Goal: Contribute content: Add original content to the website for others to see

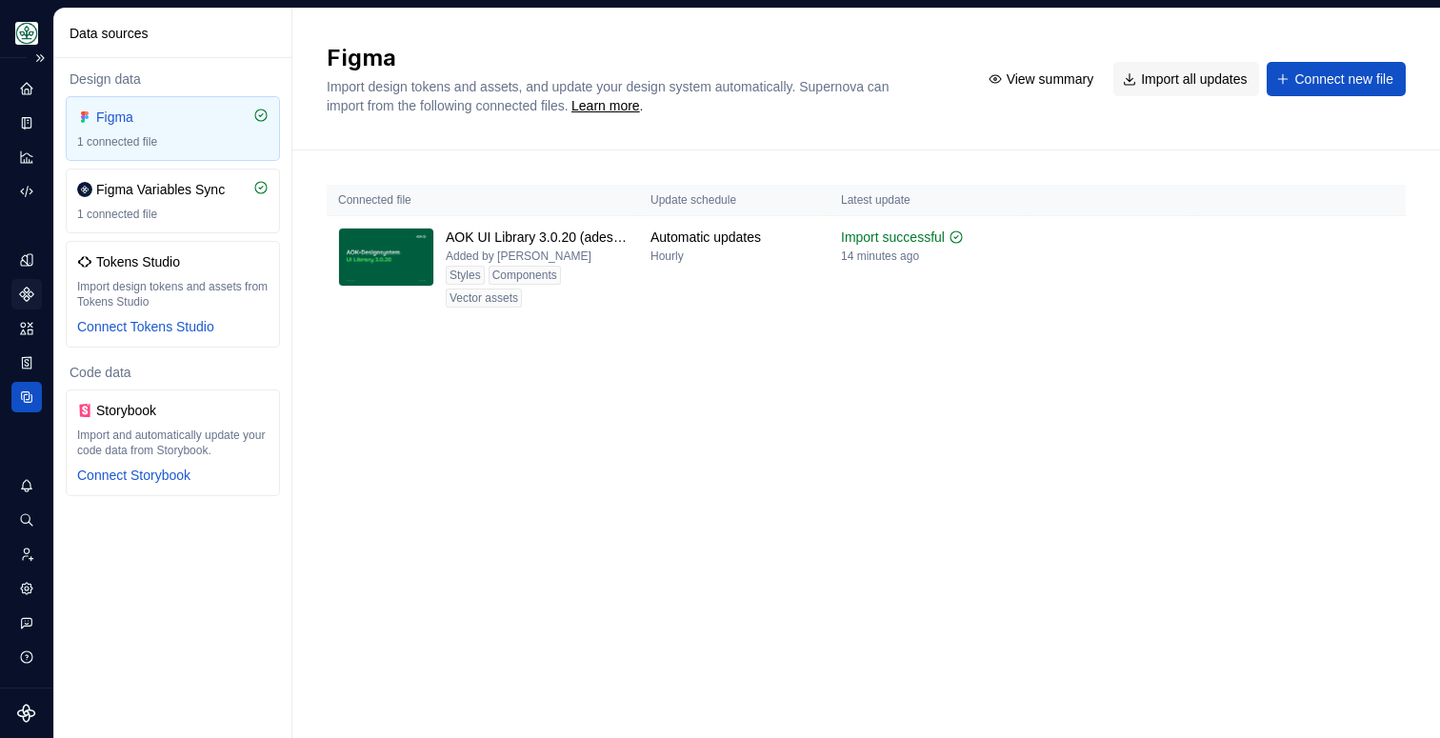
click at [27, 294] on icon "Components" at bounding box center [26, 294] width 17 height 17
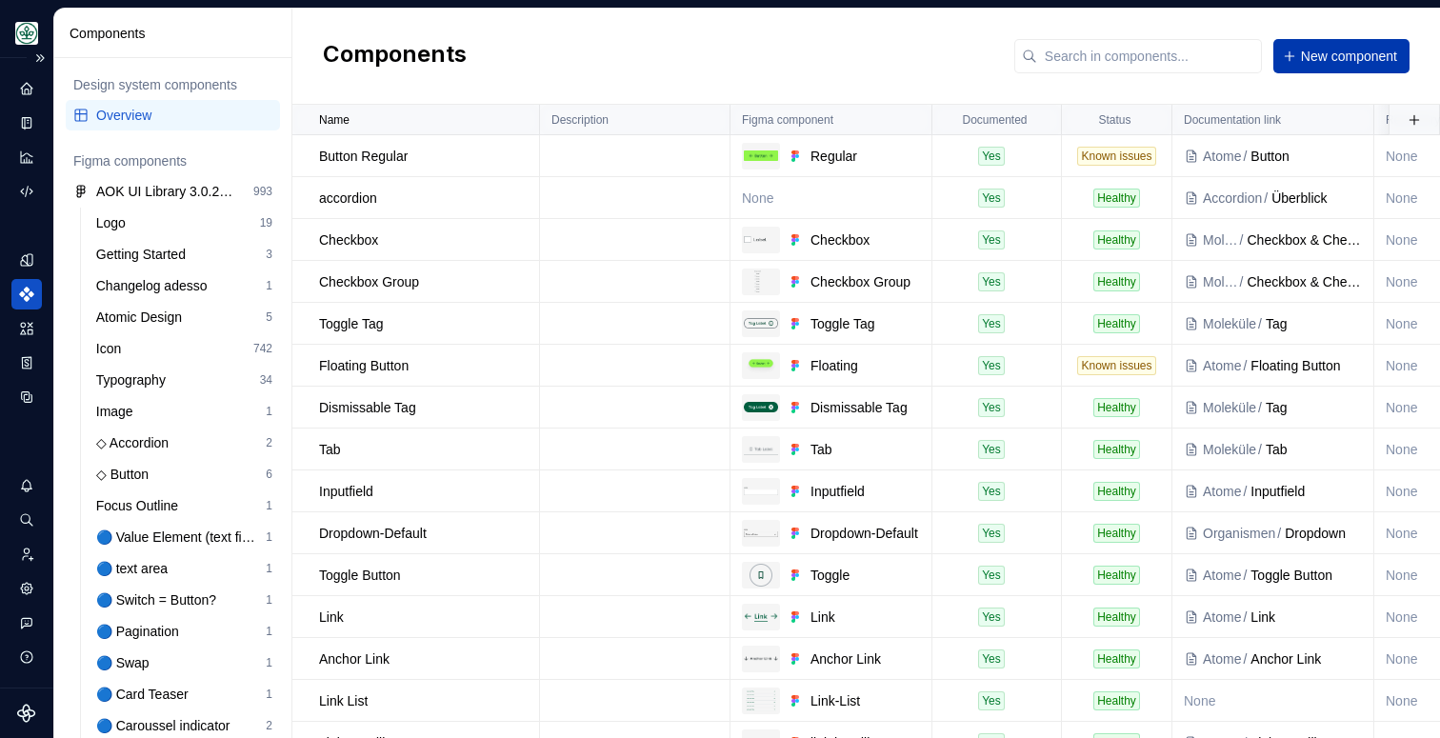
click at [1332, 50] on span "New component" at bounding box center [1349, 56] width 96 height 19
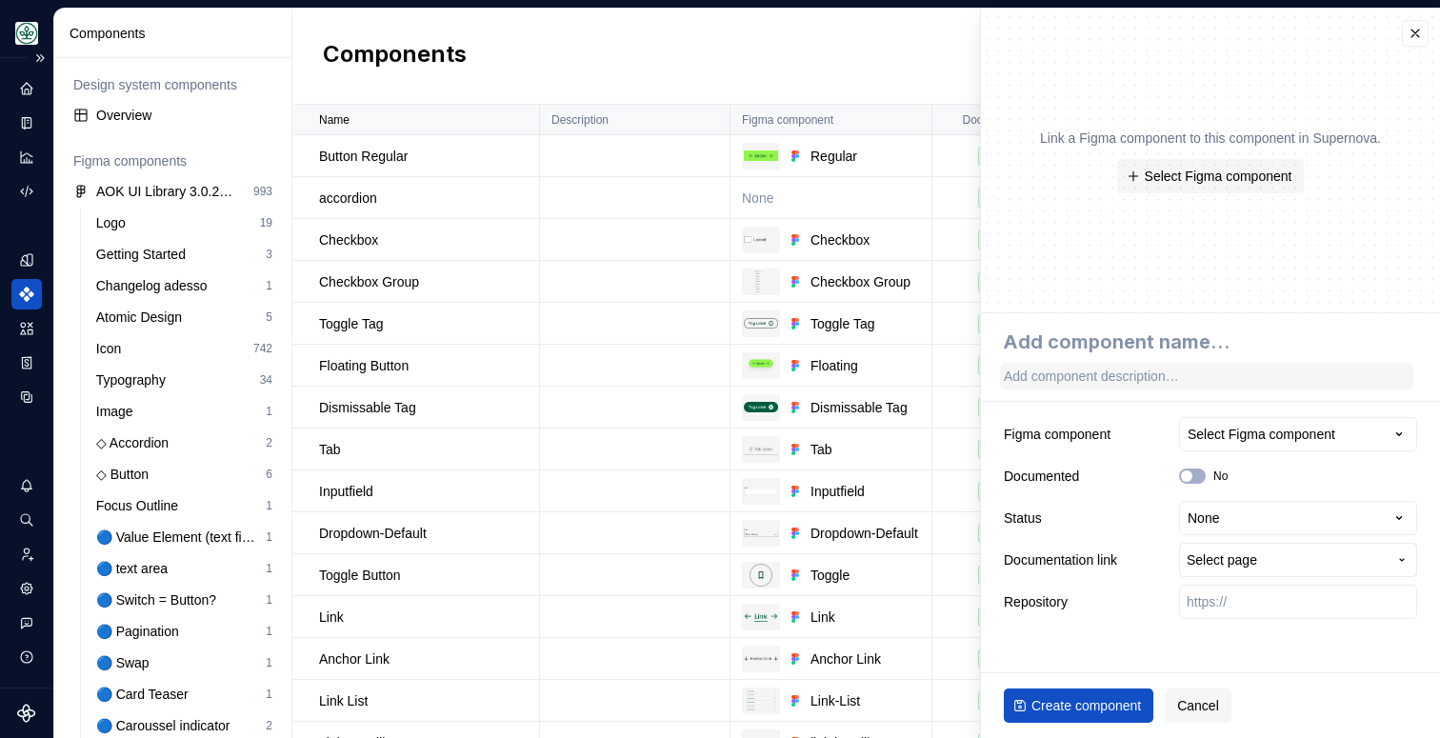
type textarea "*"
type textarea "D"
type textarea "*"
type textarea "Dr"
type textarea "*"
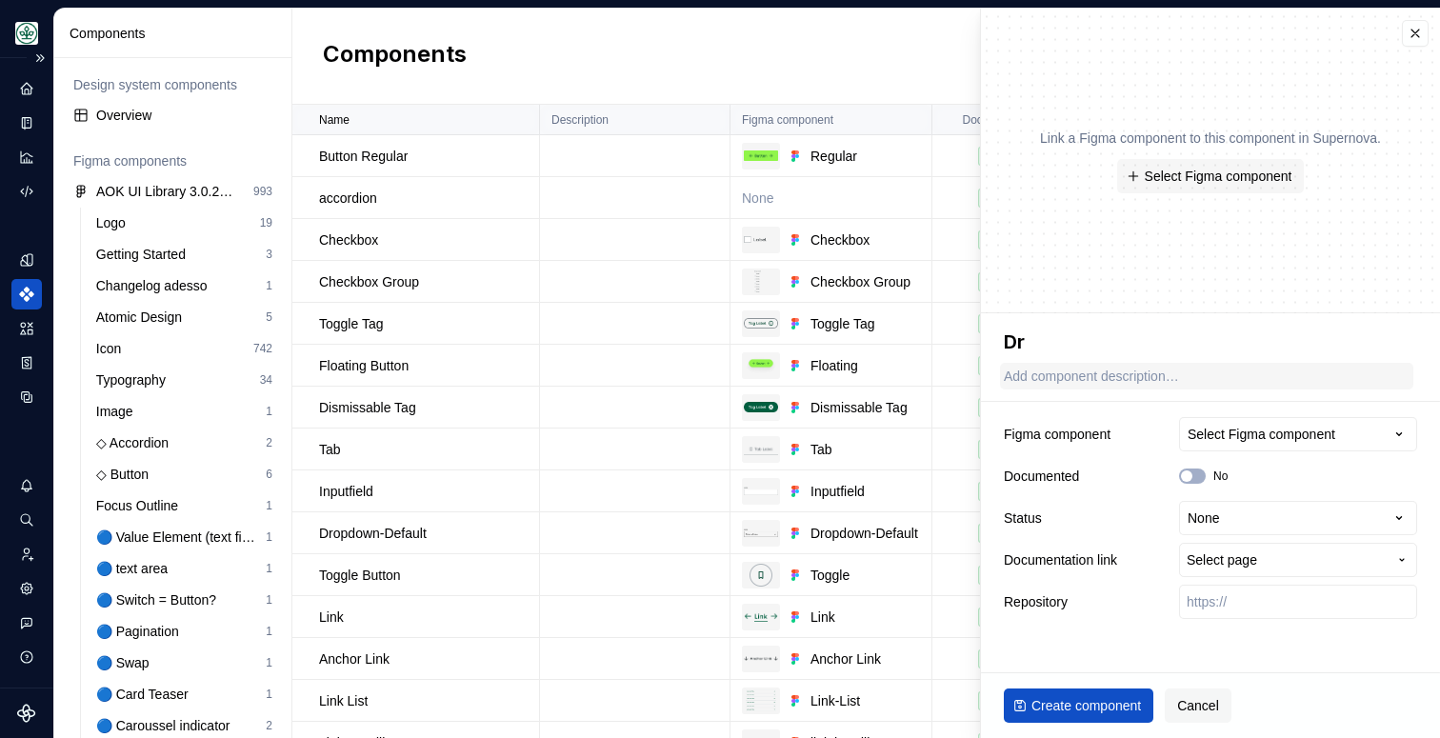
type textarea "Dro"
type textarea "*"
type textarea "Drop"
type textarea "*"
type textarea "Dropd"
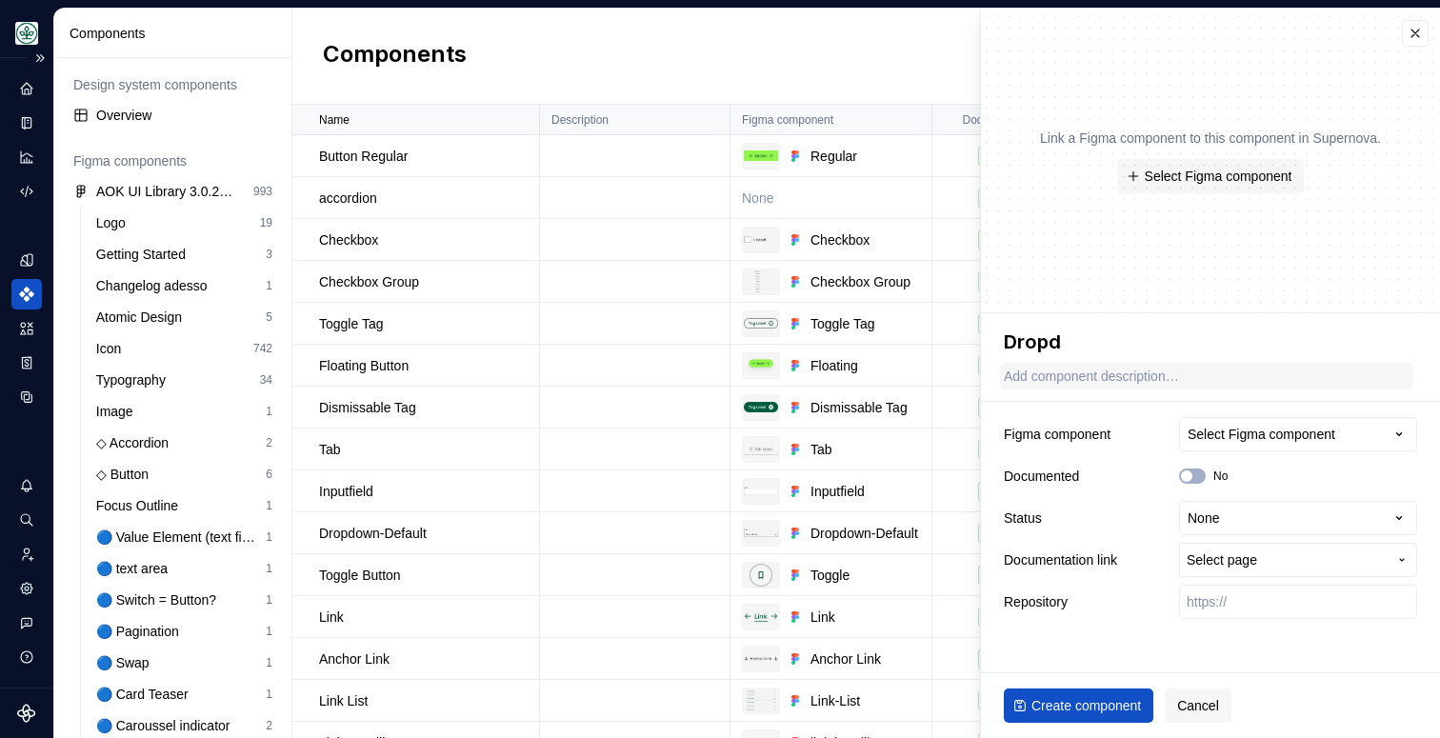
type textarea "*"
type textarea "Dropdow"
type textarea "*"
type textarea "Dropdown"
type textarea "*"
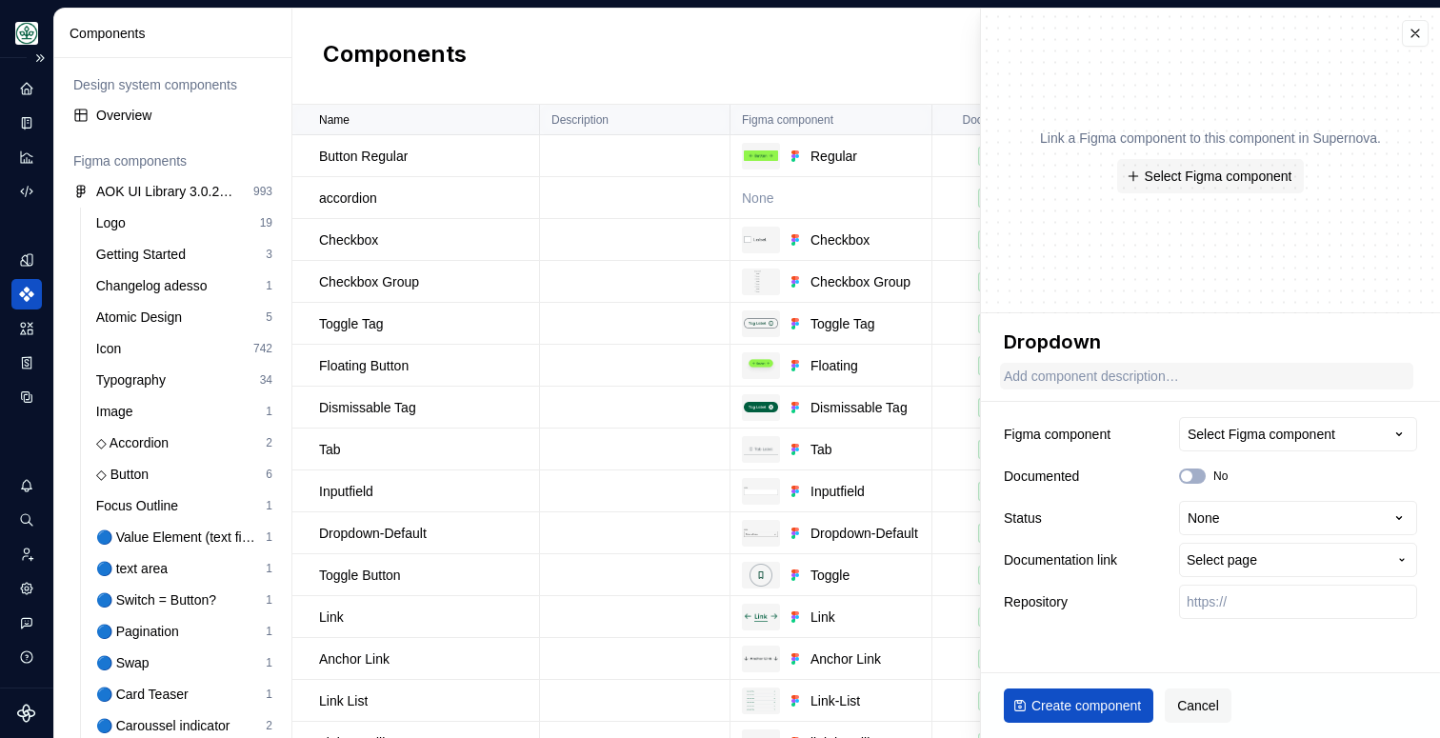
type textarea "Dropdown"
type textarea "*"
type textarea "Dropdown -"
type textarea "*"
type textarea "Dropdown -"
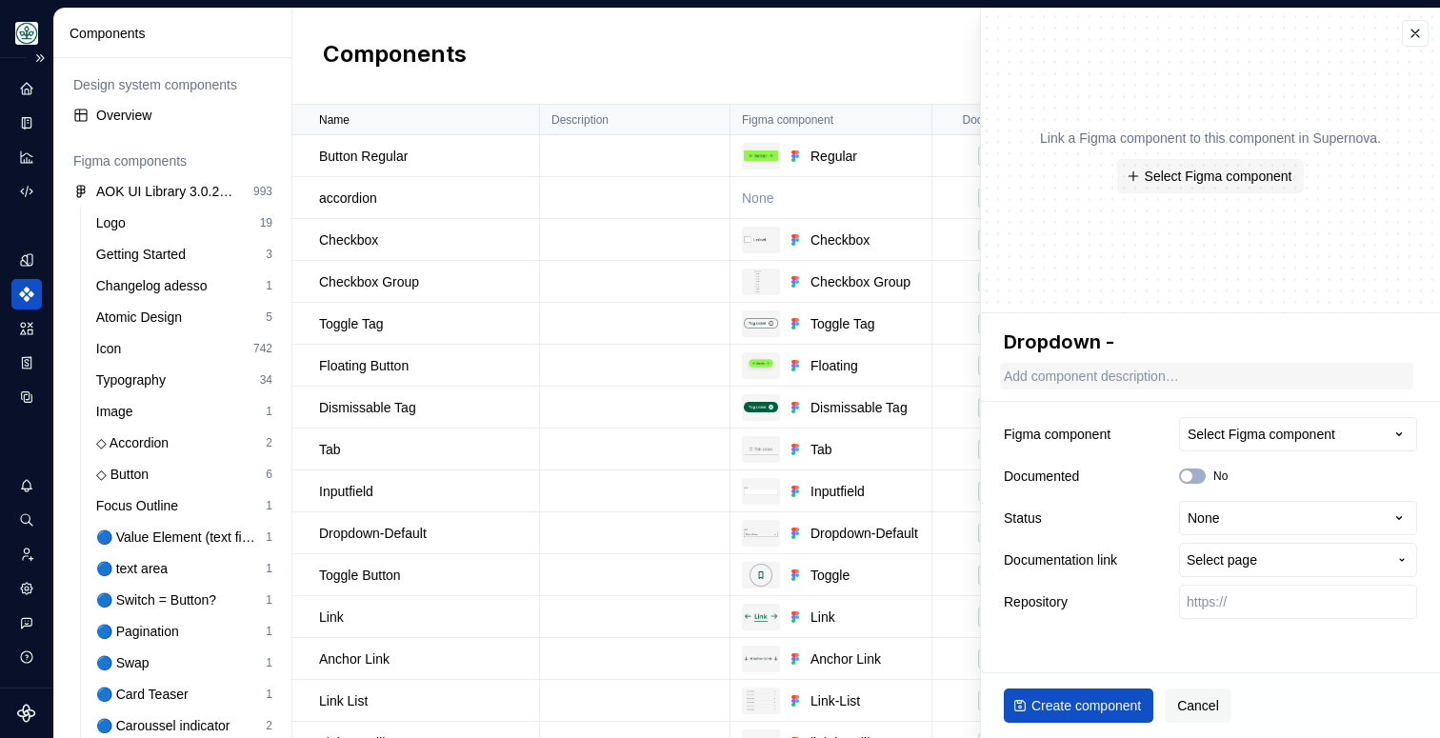
type textarea "*"
type textarea "Dropdown - A"
type textarea "*"
type textarea "Dropdown - AO"
type textarea "*"
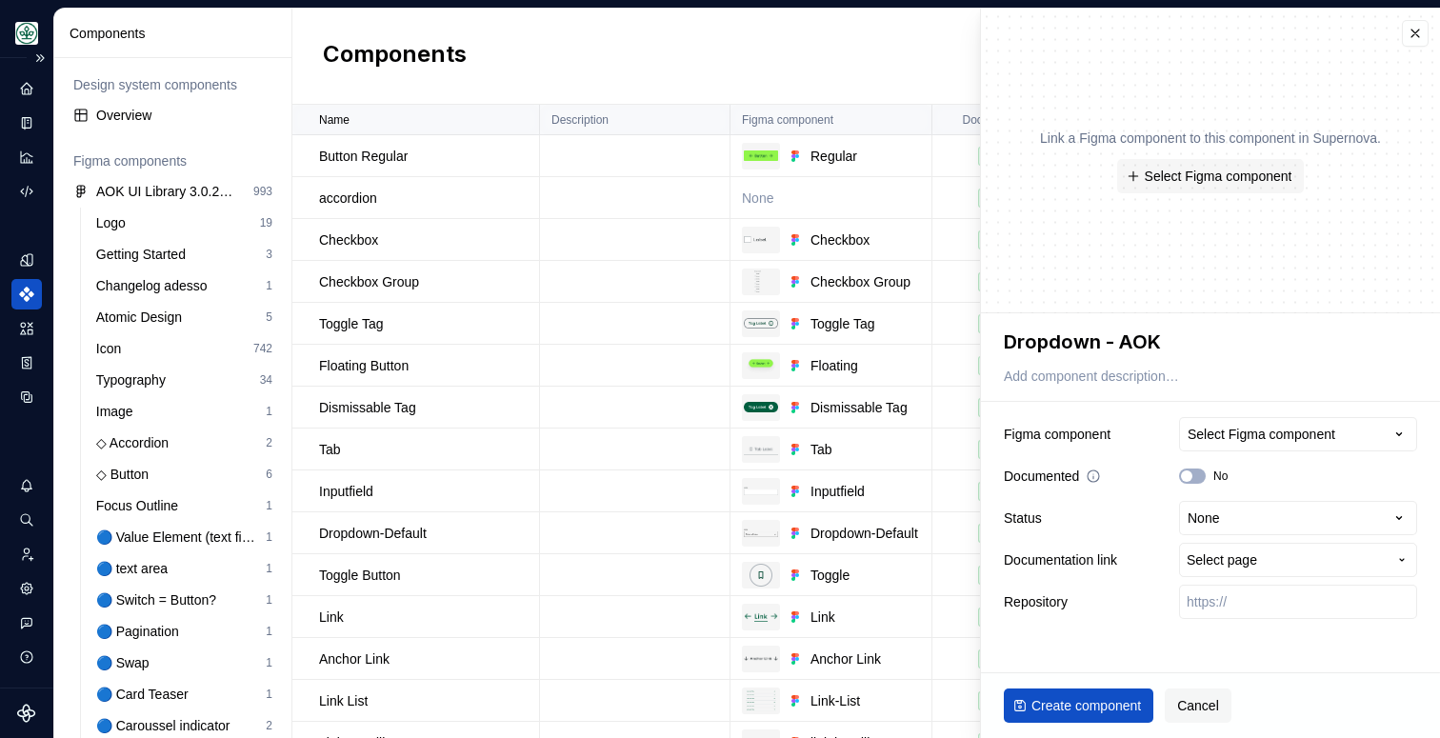
type textarea "Dropdown - AOK"
click at [1252, 459] on div "Documented No" at bounding box center [1210, 476] width 413 height 34
click at [1254, 524] on html "Mein Leben S Design system data Components Design system components Overview Fi…" at bounding box center [720, 369] width 1440 height 738
select select "**********"
type textarea "*"
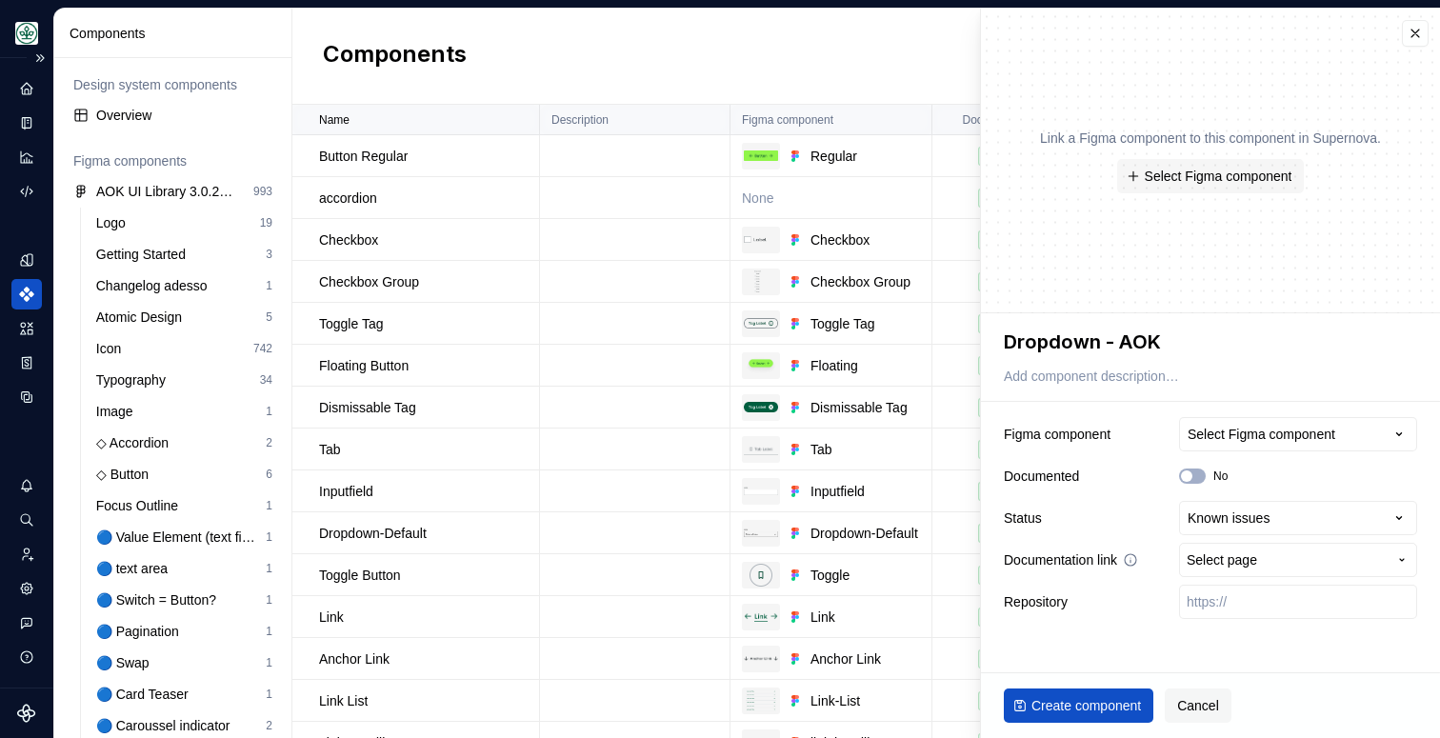
click at [1300, 552] on span "Select page" at bounding box center [1287, 560] width 200 height 19
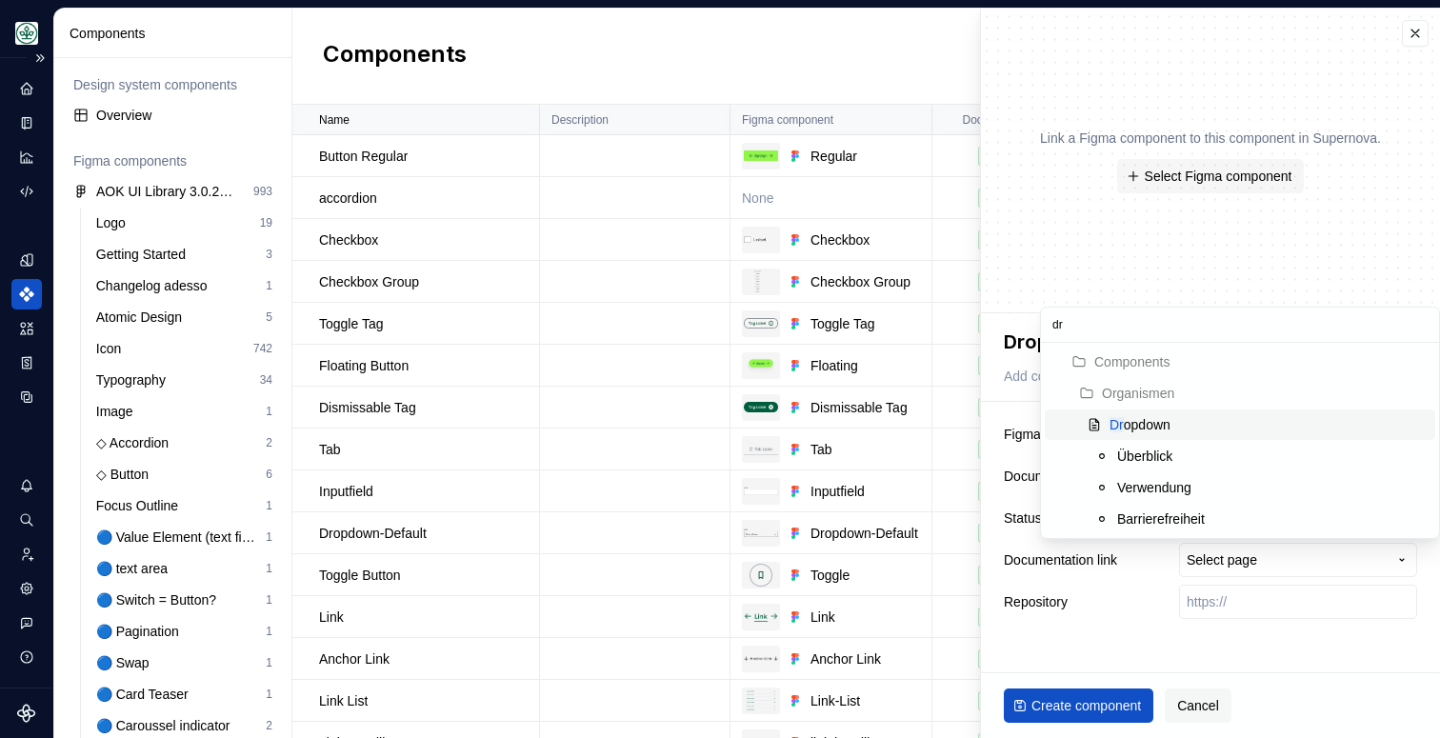
type input "dr"
click at [1180, 415] on div "Dr [PERSON_NAME]" at bounding box center [1269, 424] width 318 height 19
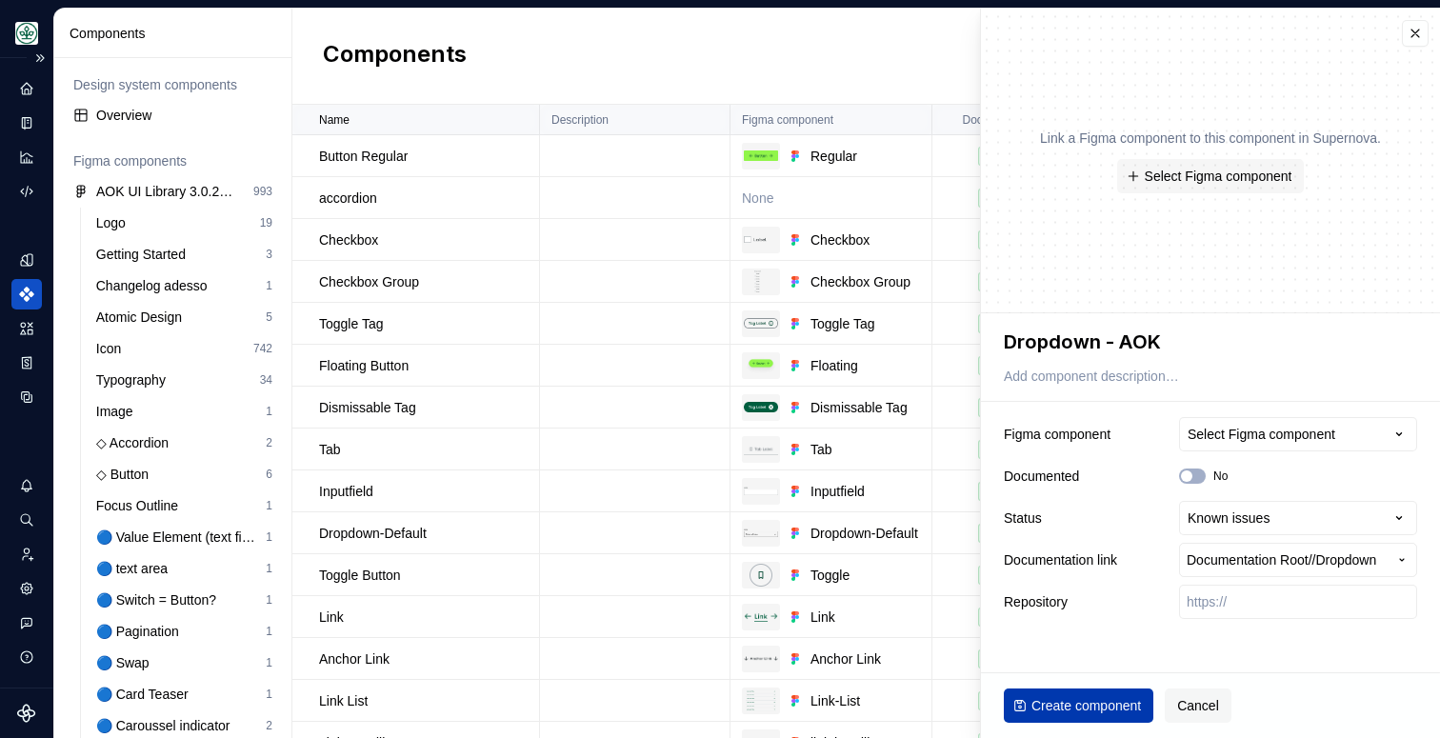
click at [1093, 708] on span "Create component" at bounding box center [1086, 705] width 110 height 19
type textarea "*"
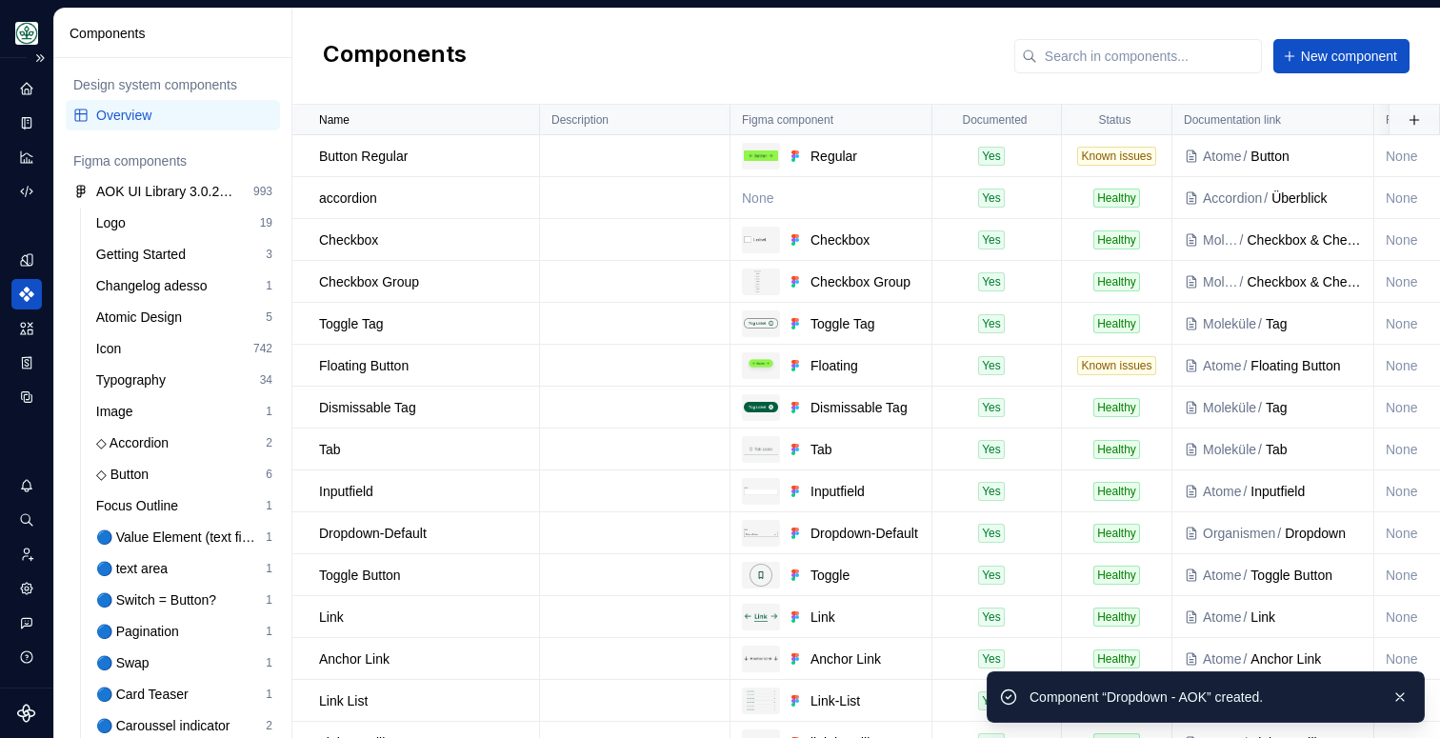
click at [959, 58] on div "Components New component" at bounding box center [866, 57] width 1148 height 96
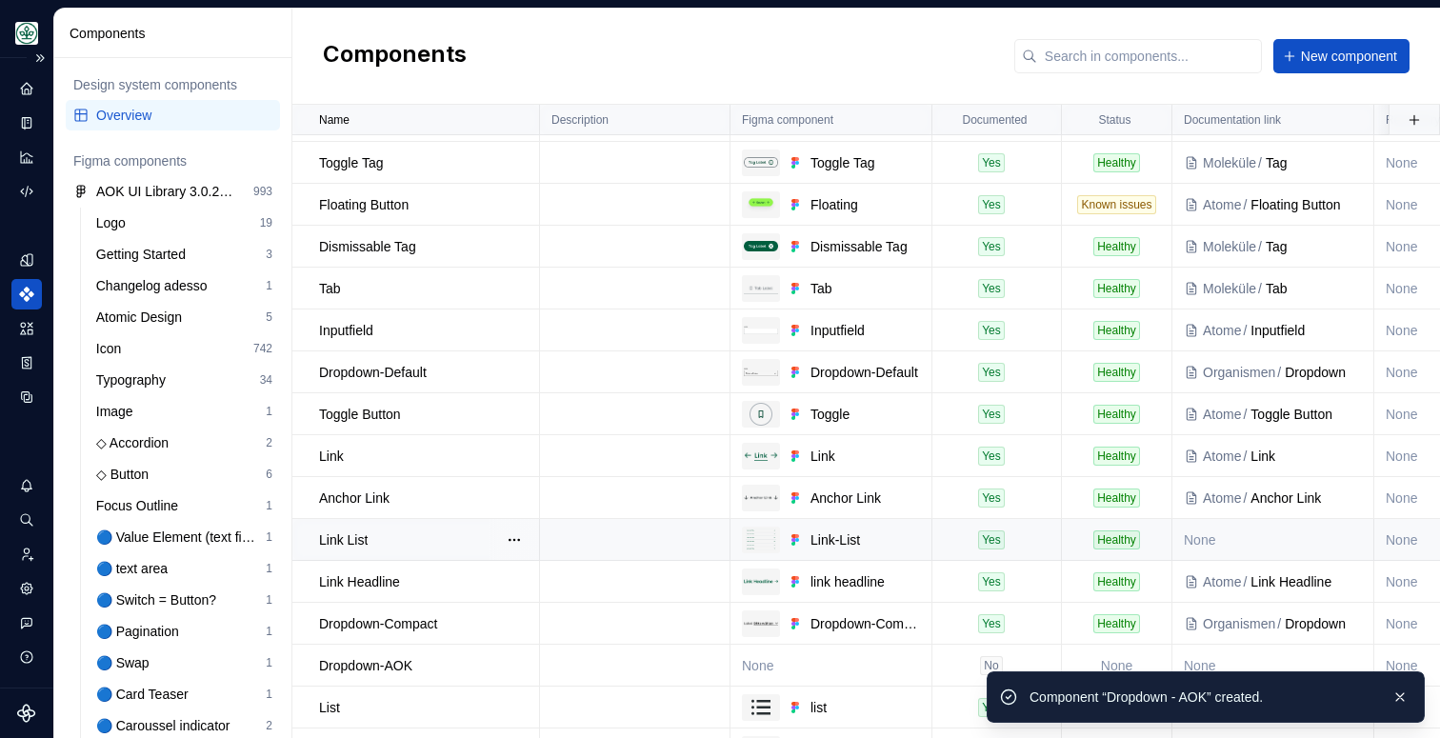
scroll to position [371, 0]
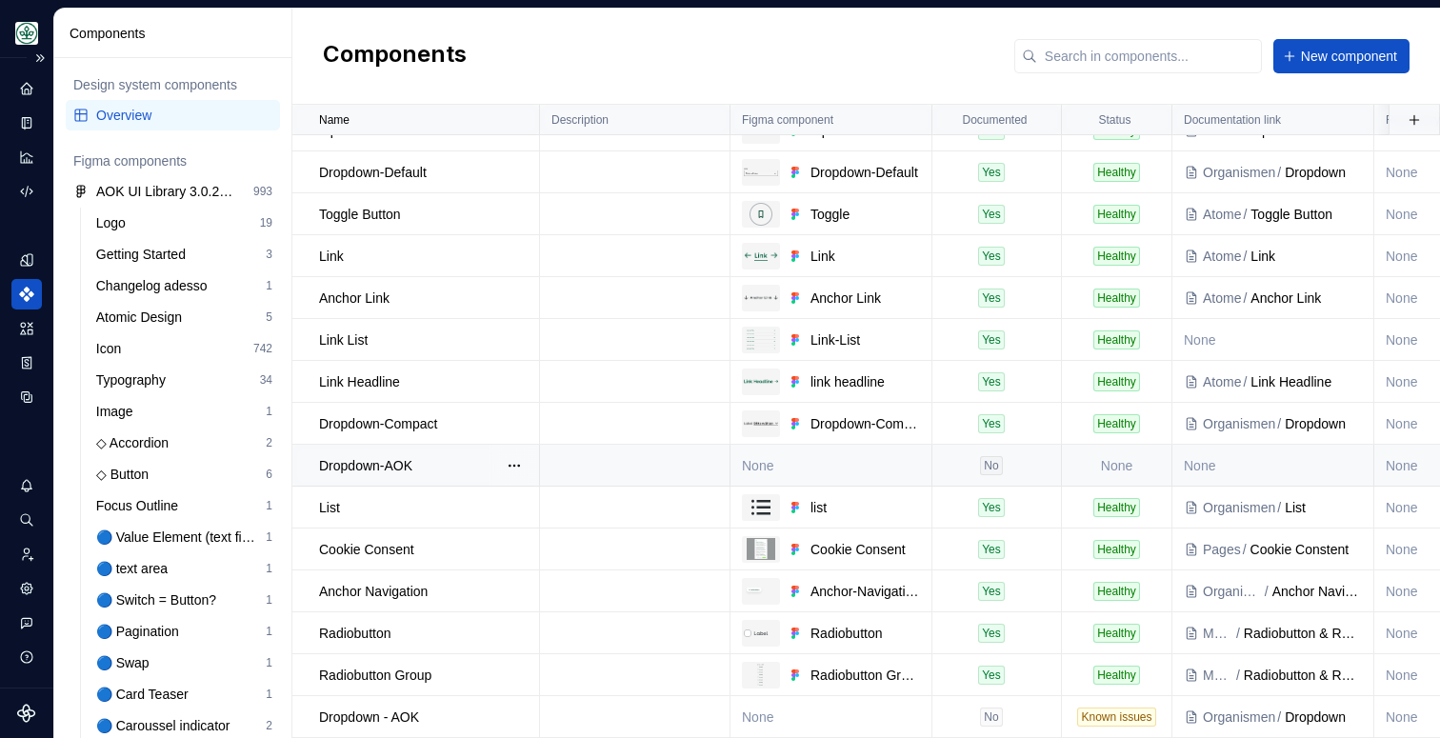
click at [1132, 454] on td "None" at bounding box center [1117, 466] width 110 height 42
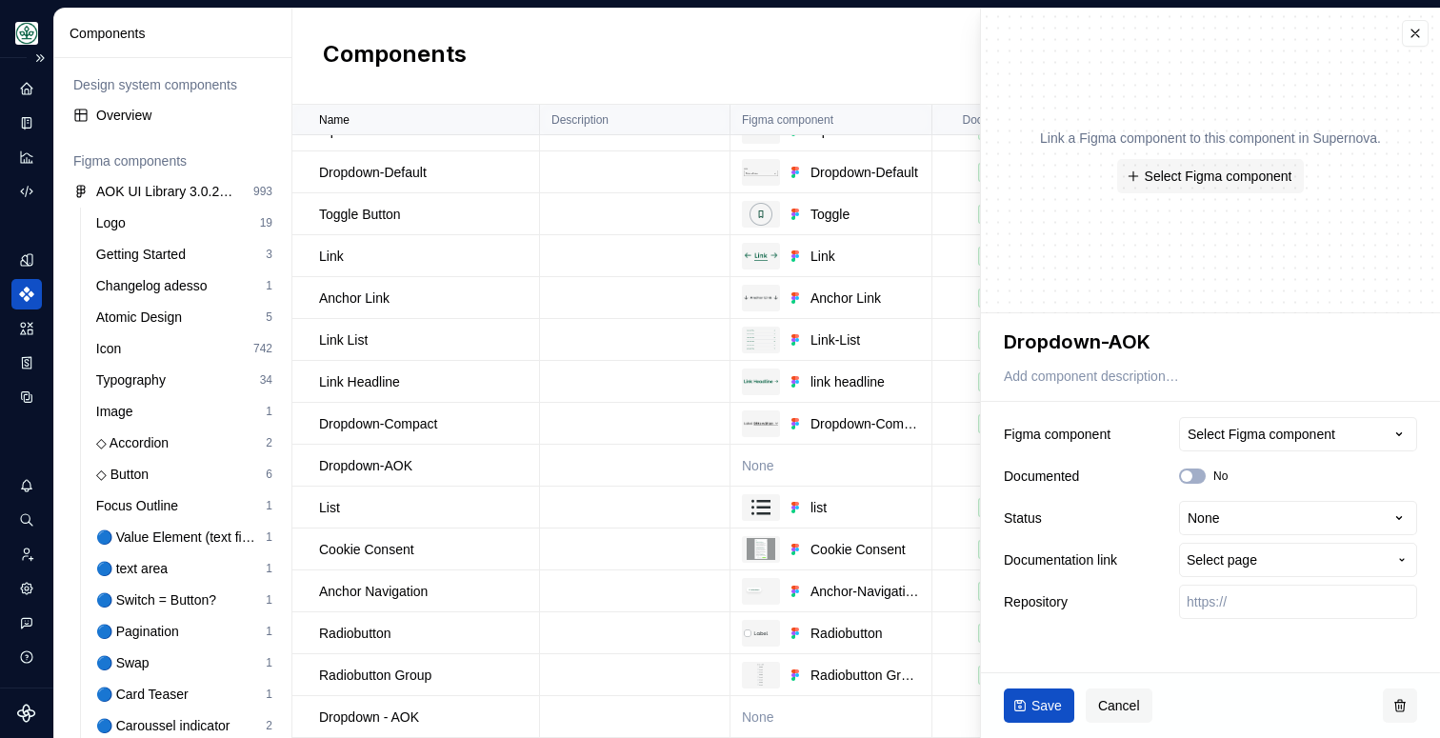
click at [1395, 702] on button "button" at bounding box center [1400, 706] width 34 height 34
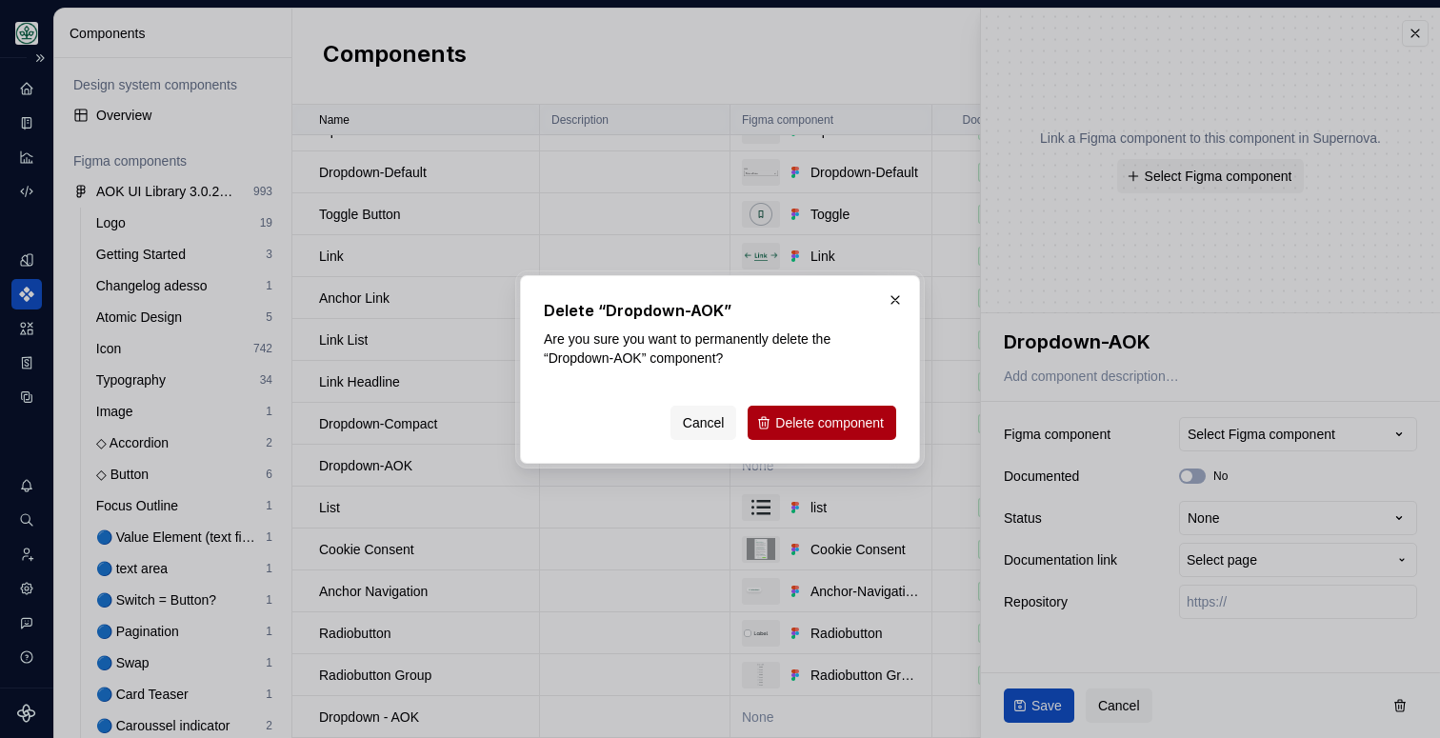
click at [802, 421] on span "Delete component" at bounding box center [829, 422] width 109 height 19
type textarea "*"
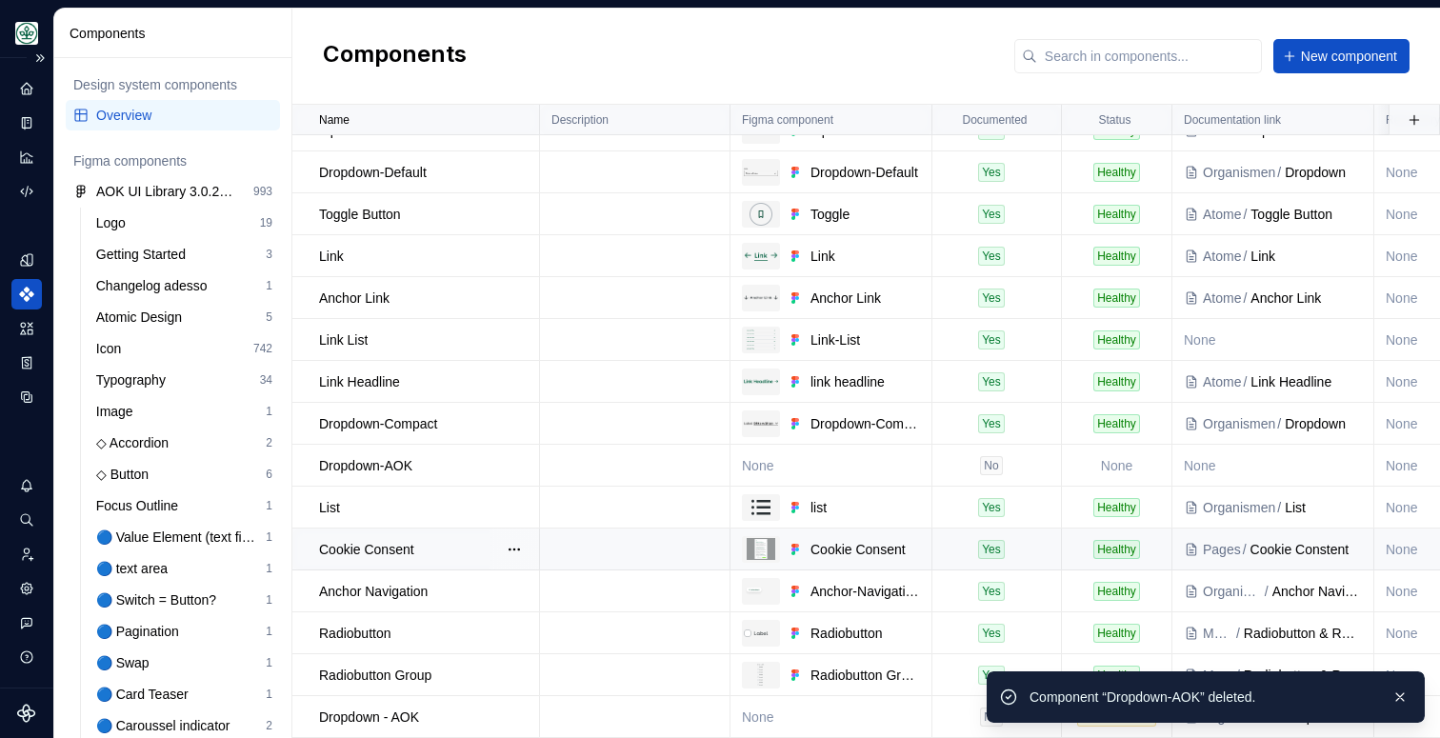
scroll to position [330, 0]
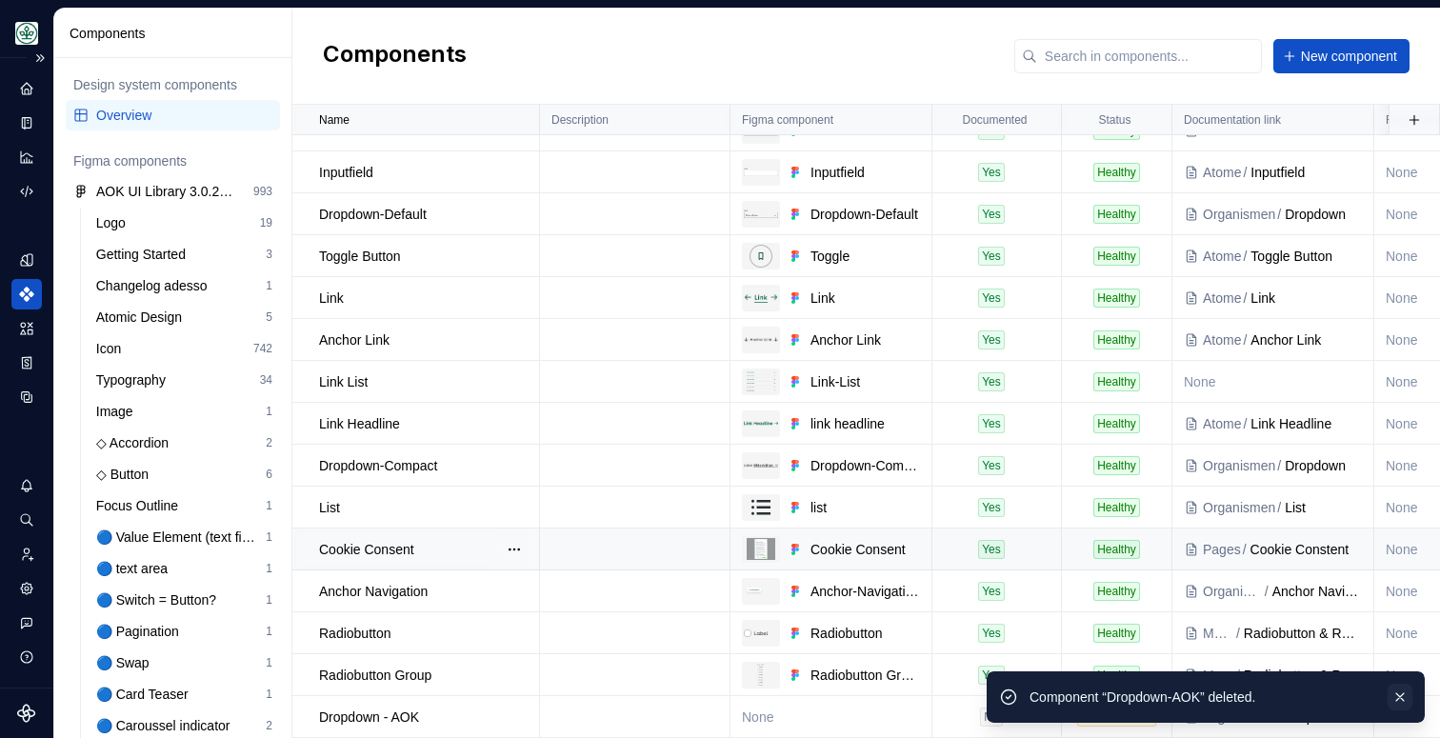
click at [1398, 697] on button "button" at bounding box center [1400, 697] width 25 height 27
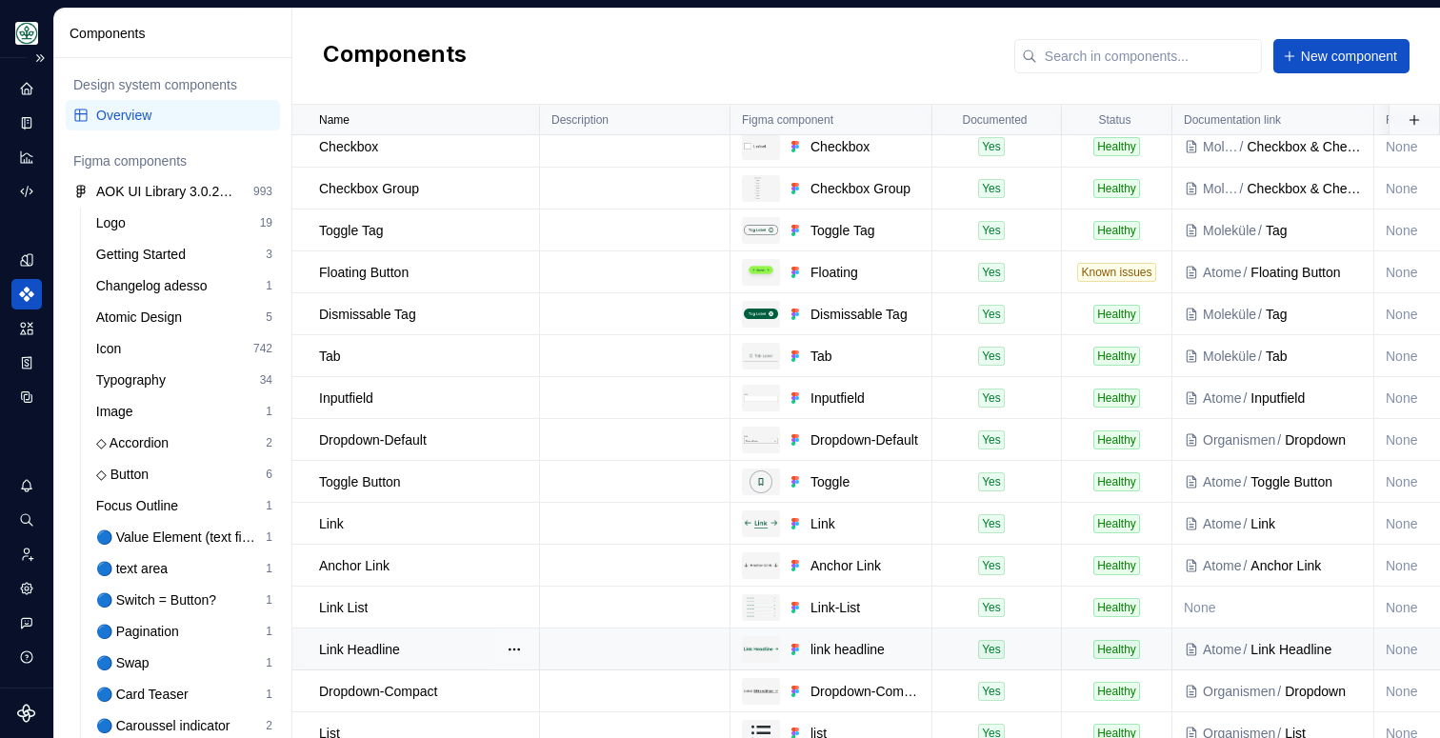
scroll to position [0, 0]
